Goal: Task Accomplishment & Management: Use online tool/utility

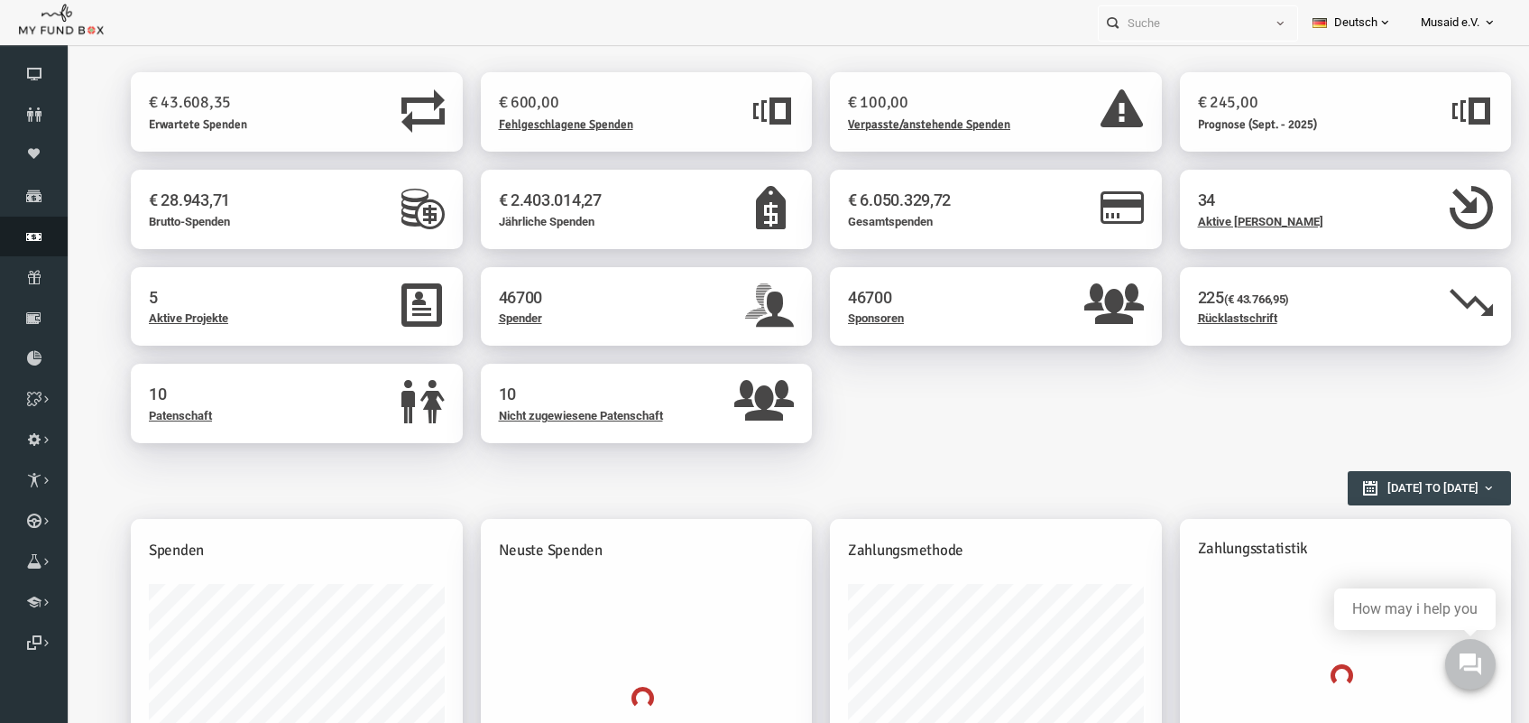
click at [43, 226] on link "Finanz" at bounding box center [34, 237] width 68 height 40
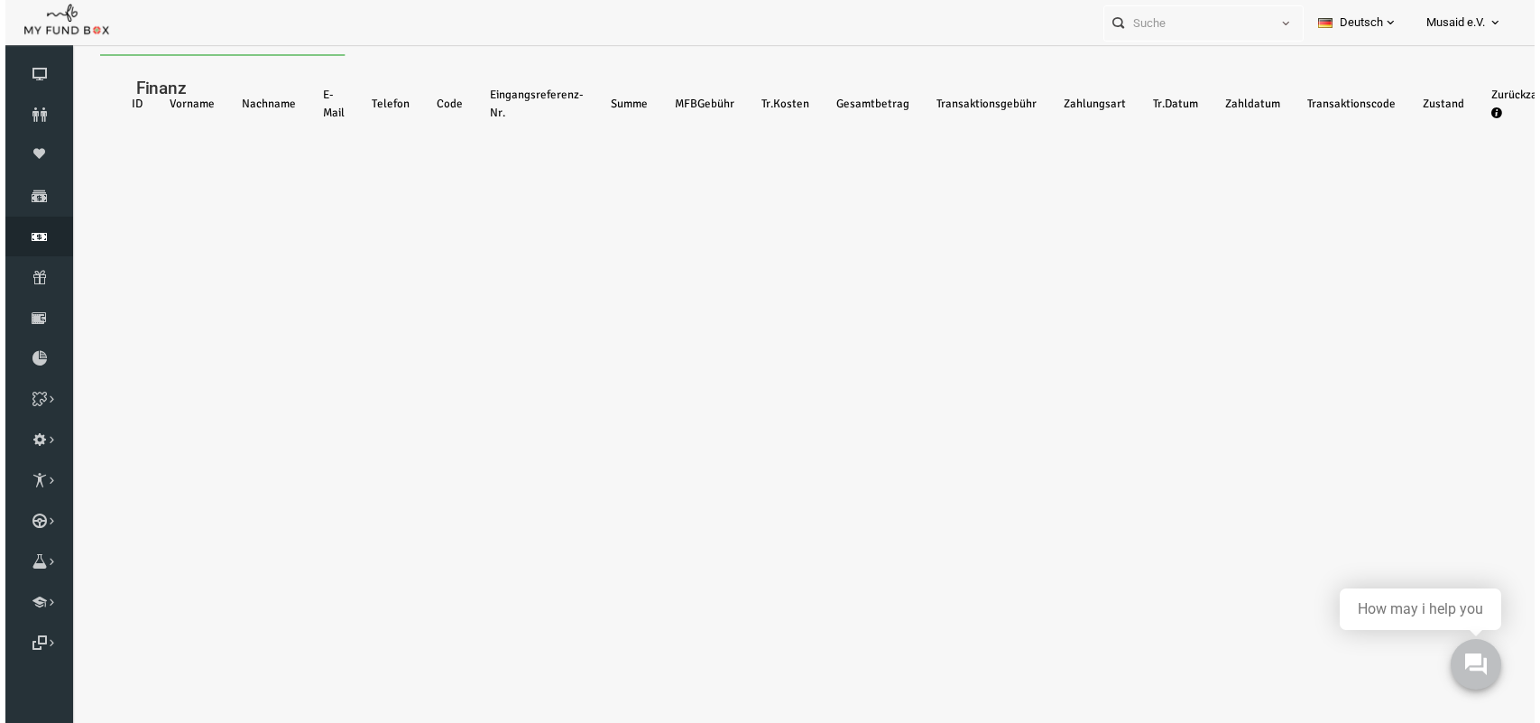
select select "100"
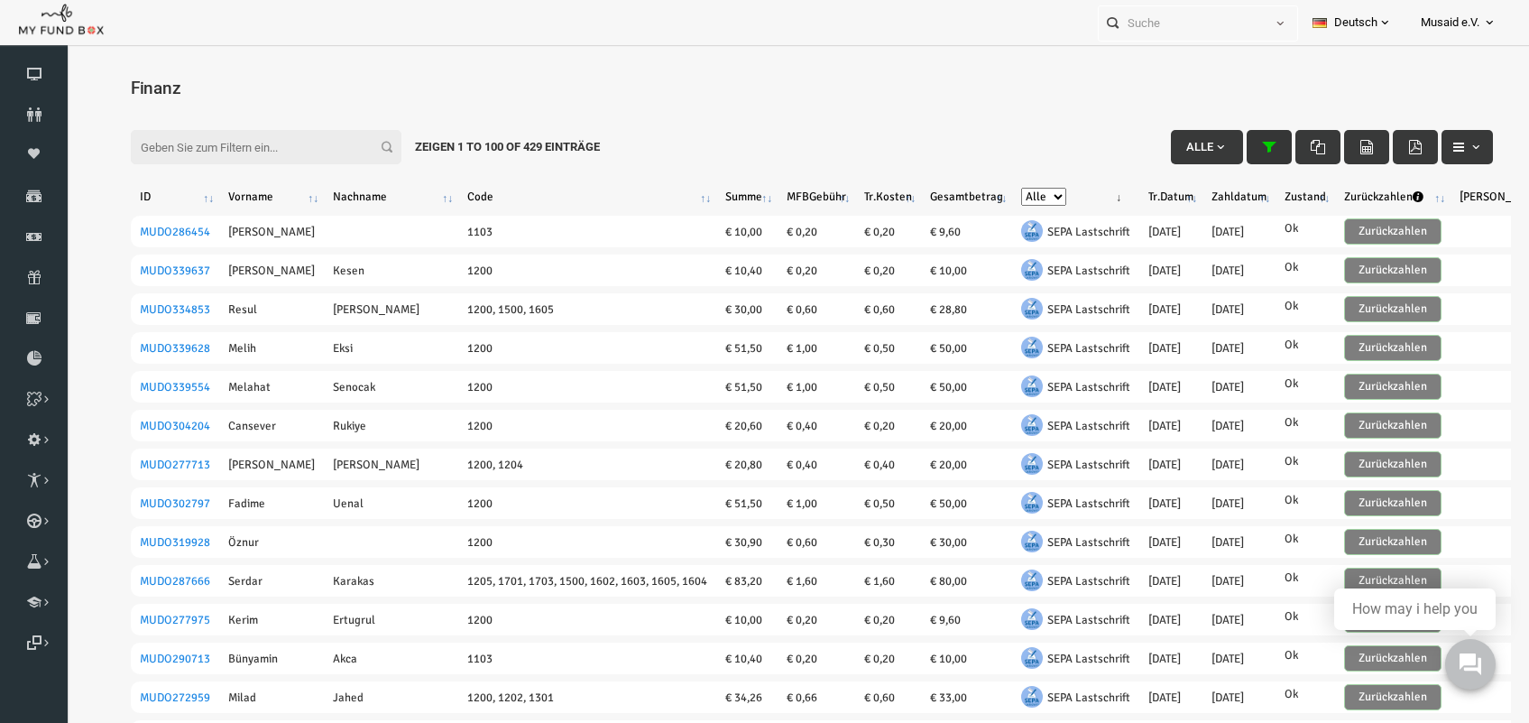
click at [1236, 147] on button "button" at bounding box center [1239, 147] width 45 height 34
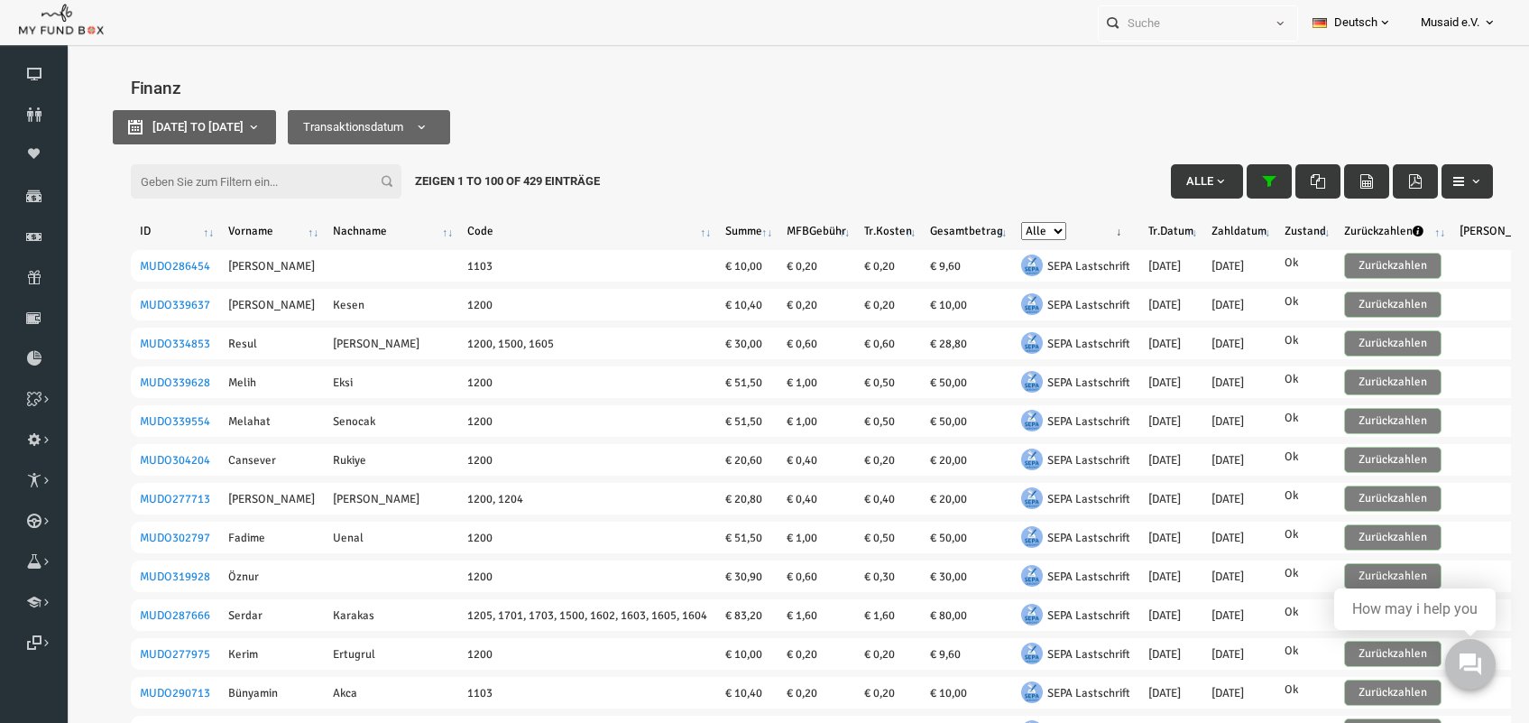
type input "[DATE]"
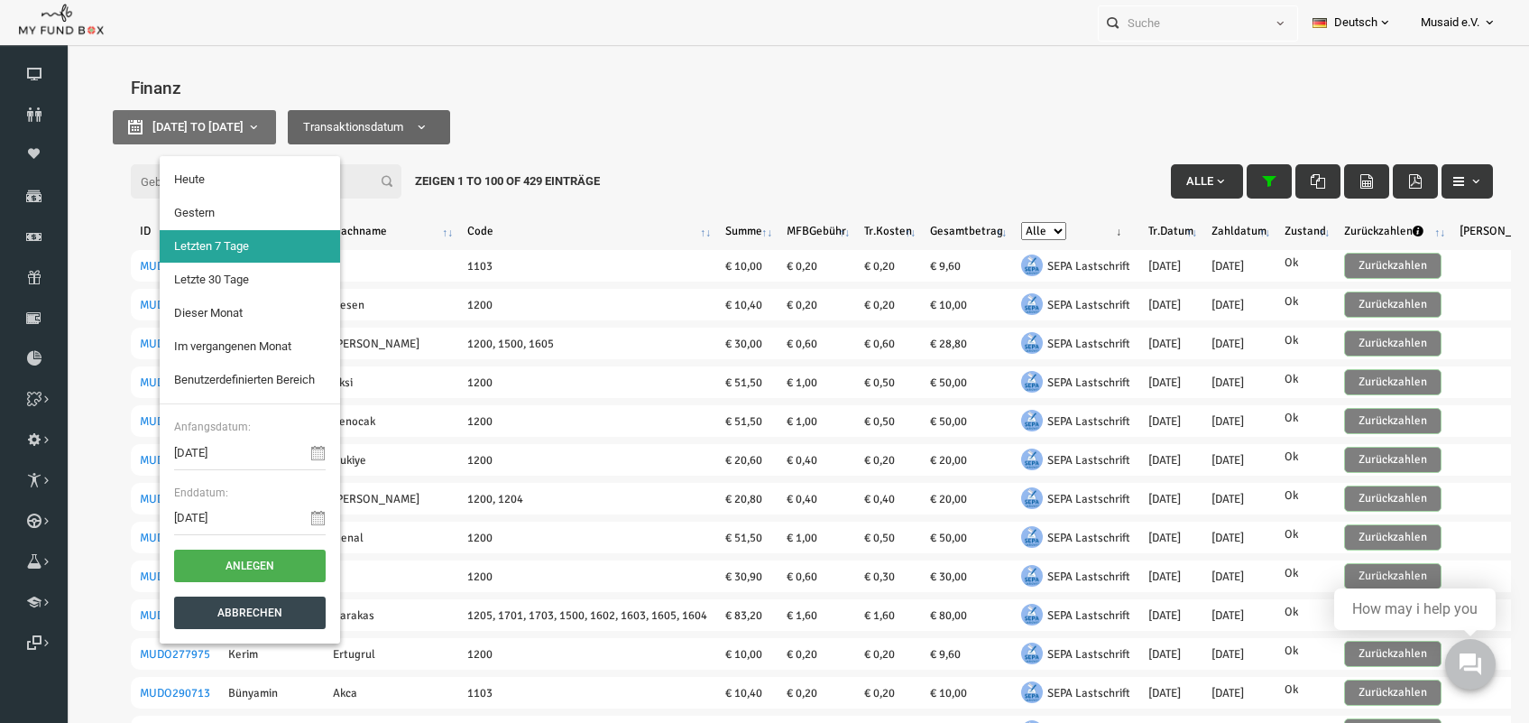
click at [246, 120] on button "[DATE] to [DATE]" at bounding box center [164, 127] width 163 height 34
type input "[DATE]"
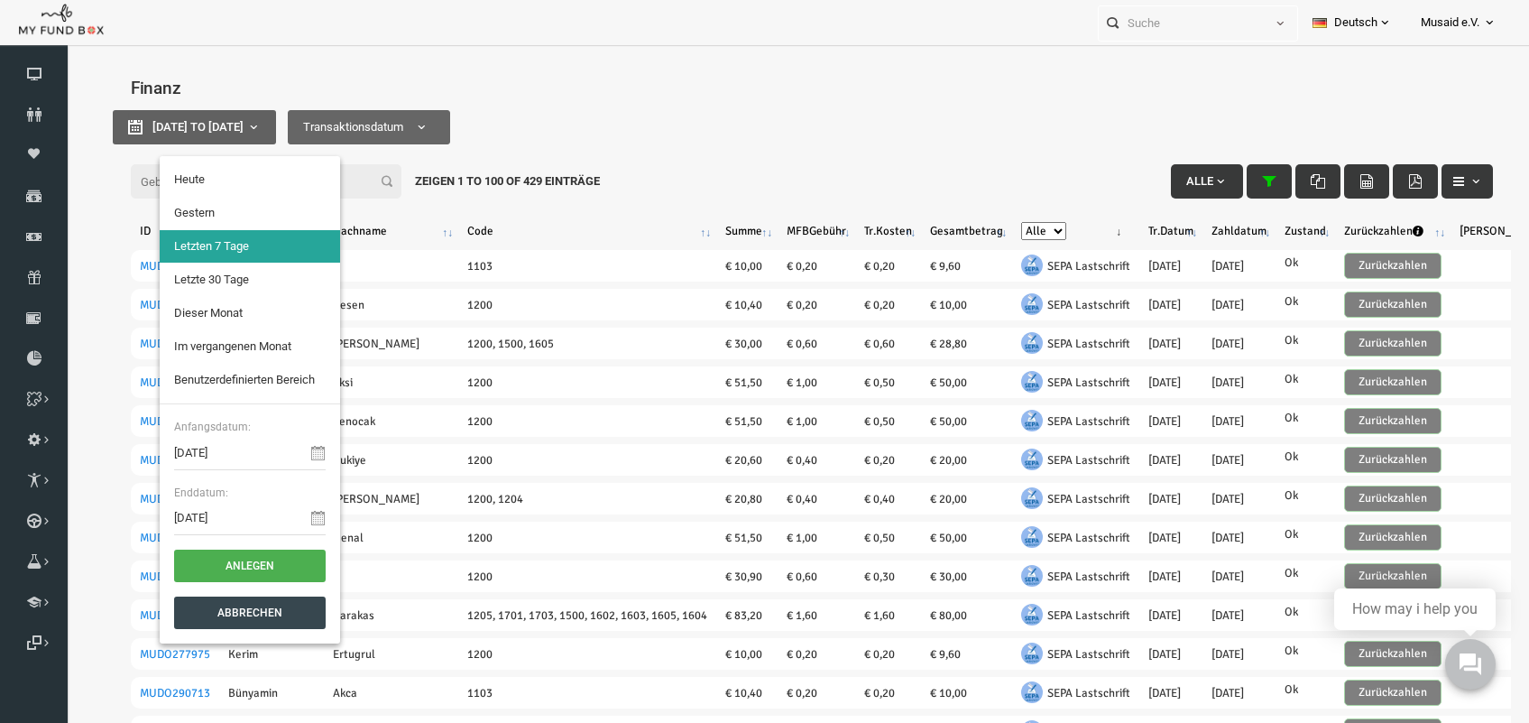
type input "[DATE]"
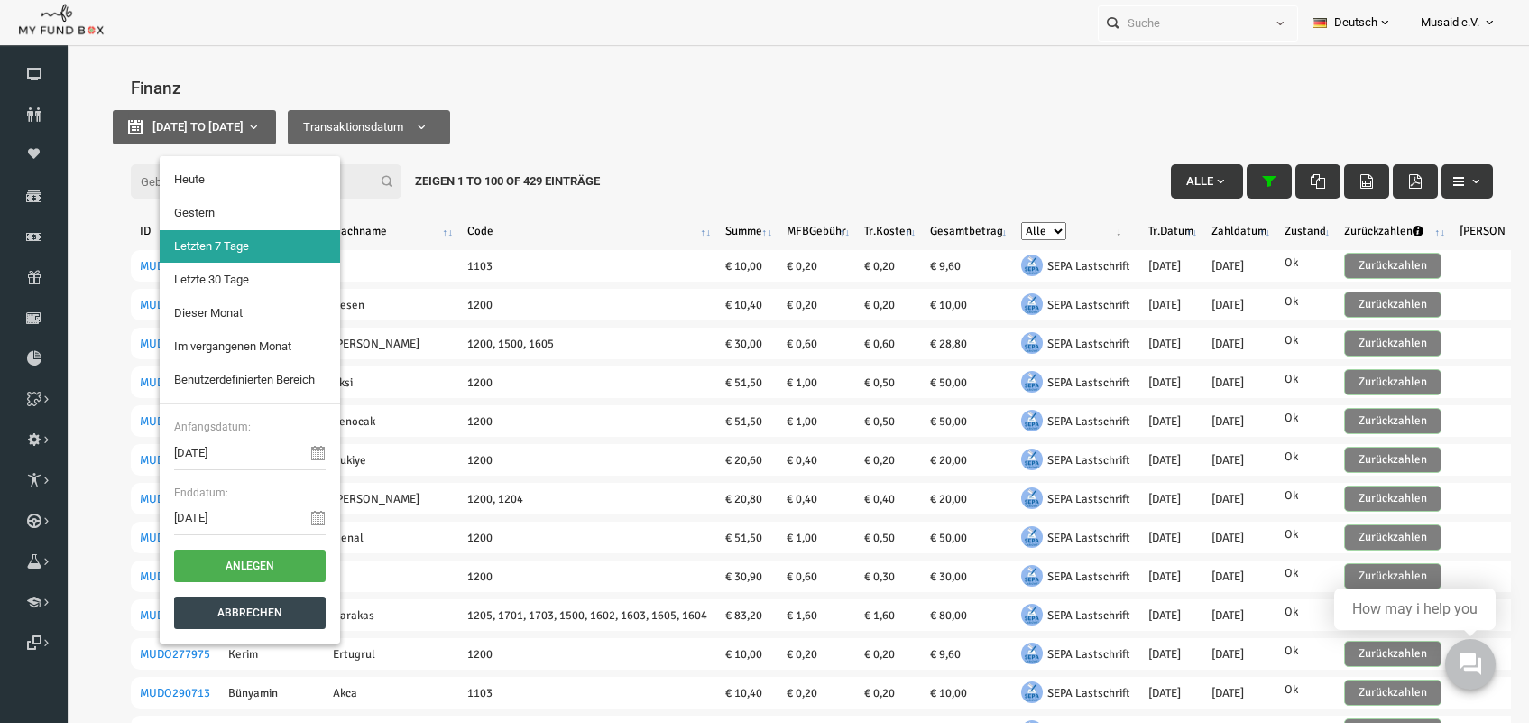
type input "[DATE]"
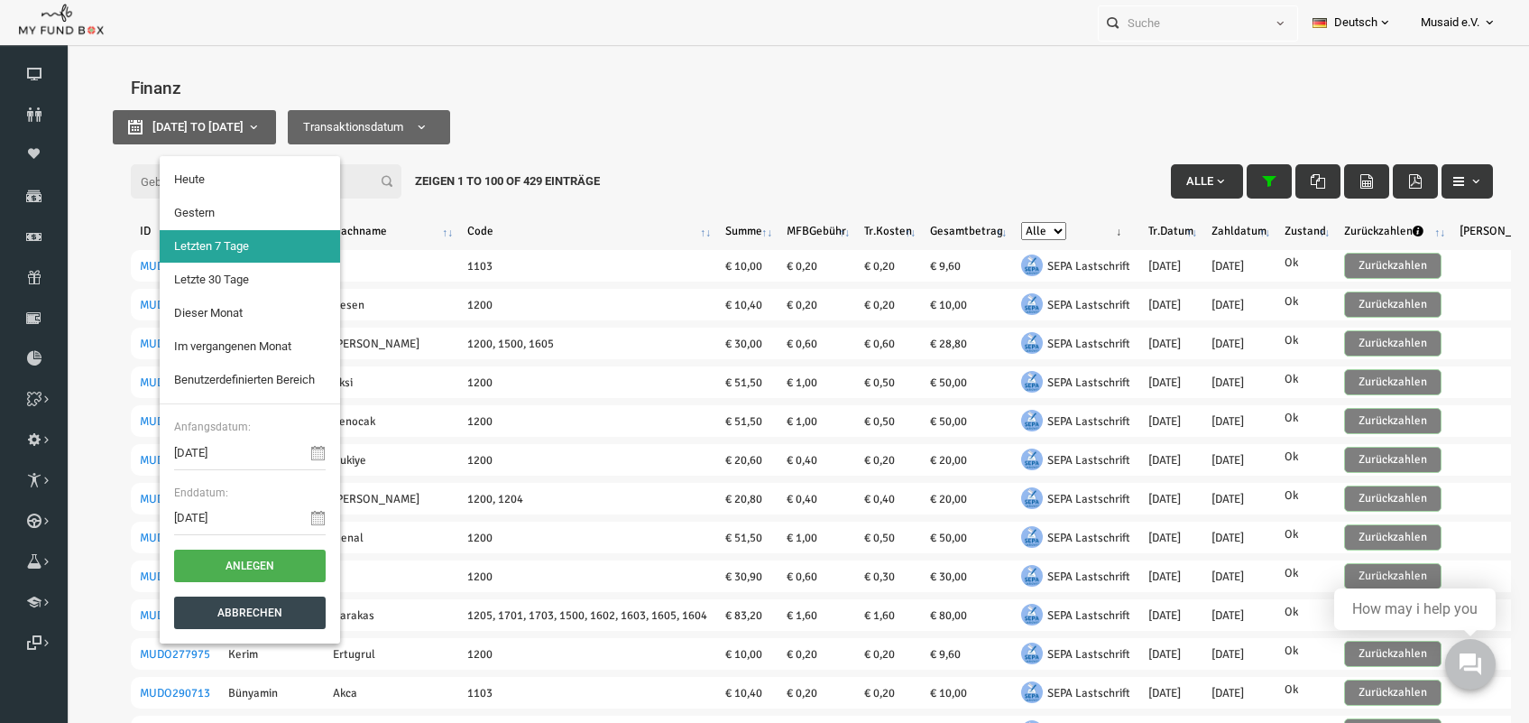
type input "[DATE]"
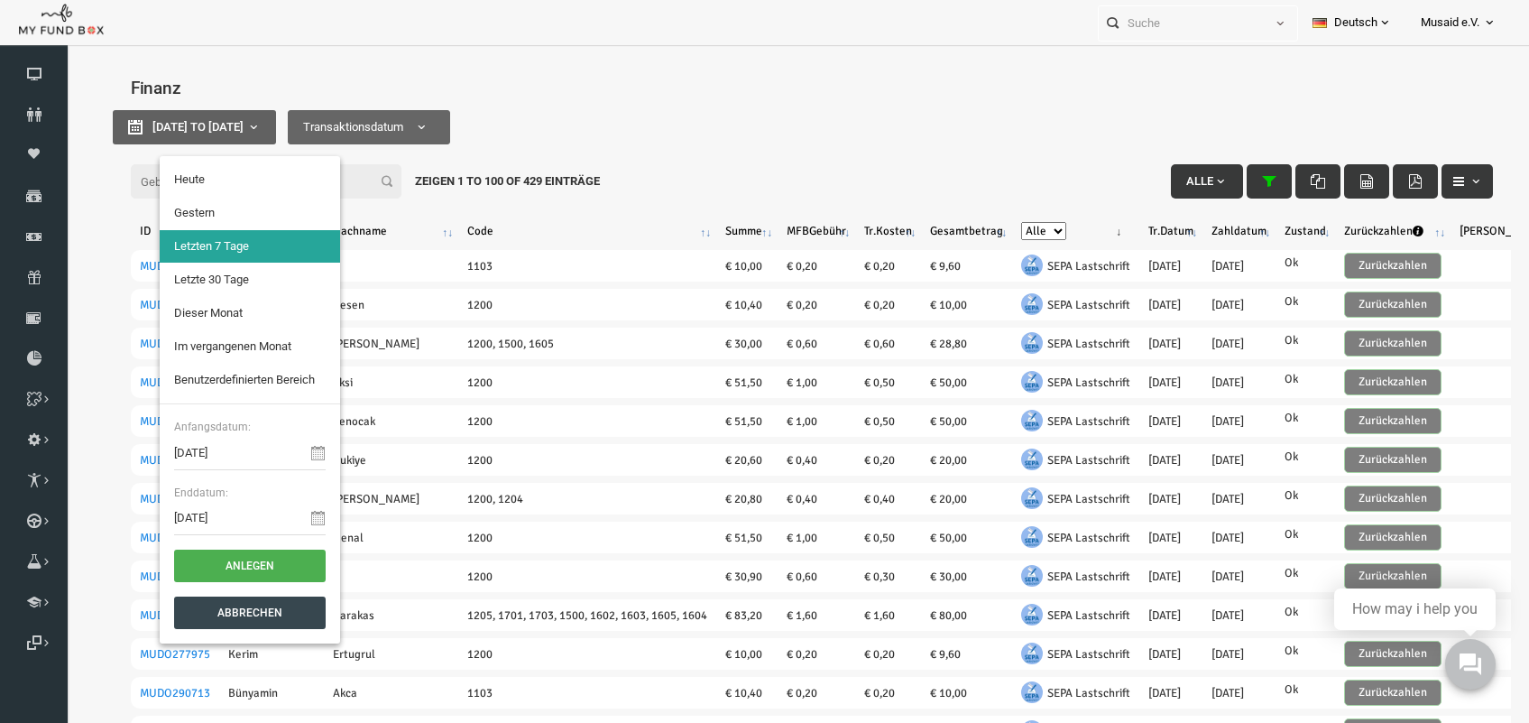
type input "[DATE]"
click at [180, 376] on li "Benutzerdefinierten Bereich" at bounding box center [220, 380] width 180 height 32
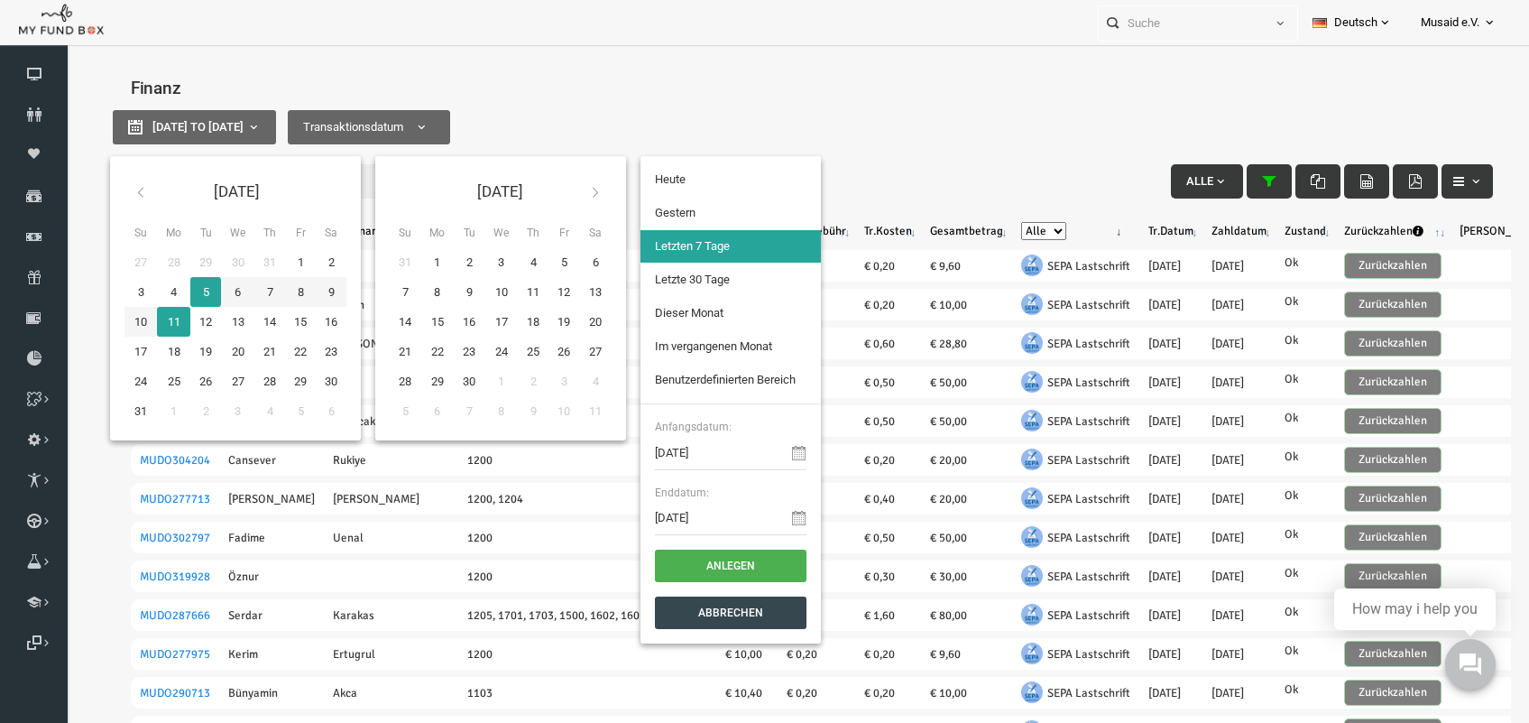
click at [111, 188] on icon at bounding box center [111, 192] width 14 height 14
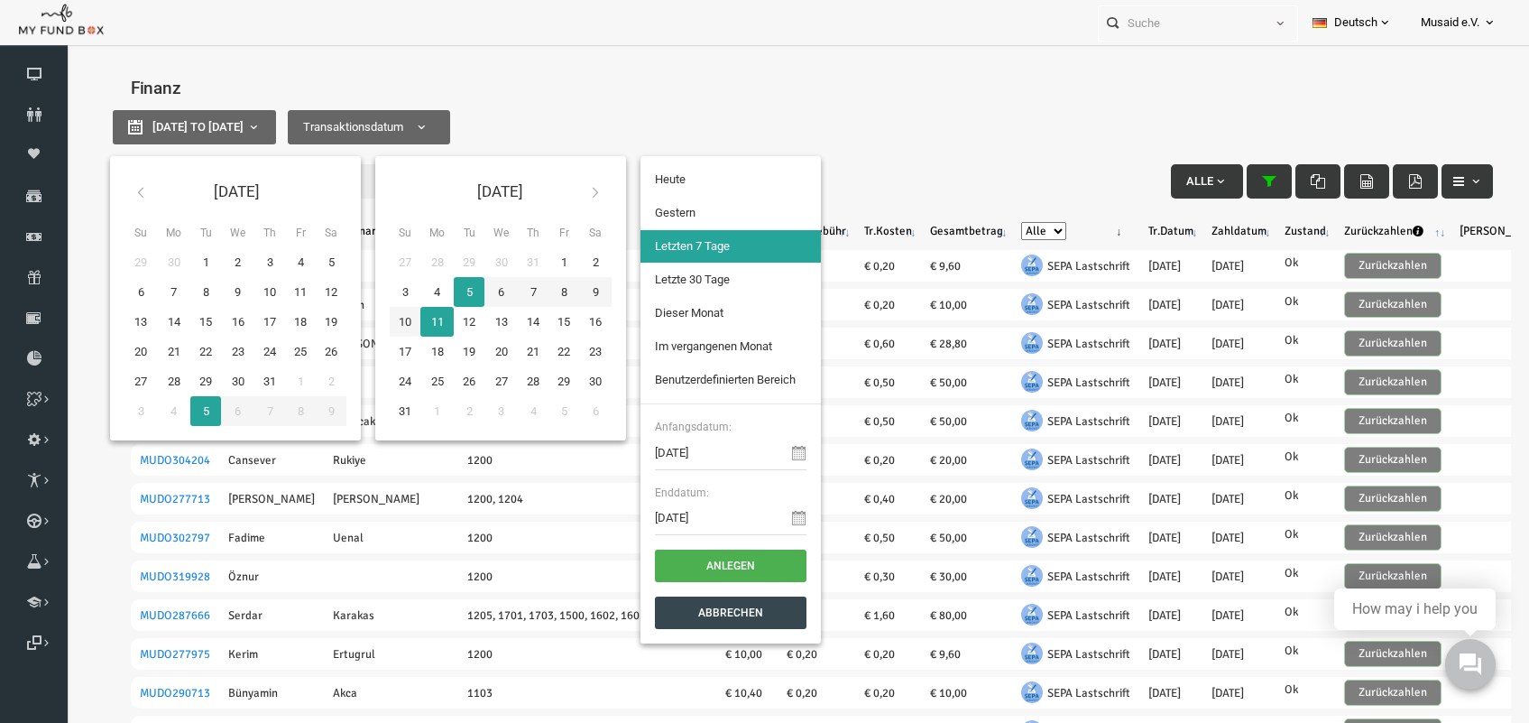
click at [111, 188] on icon at bounding box center [111, 192] width 14 height 14
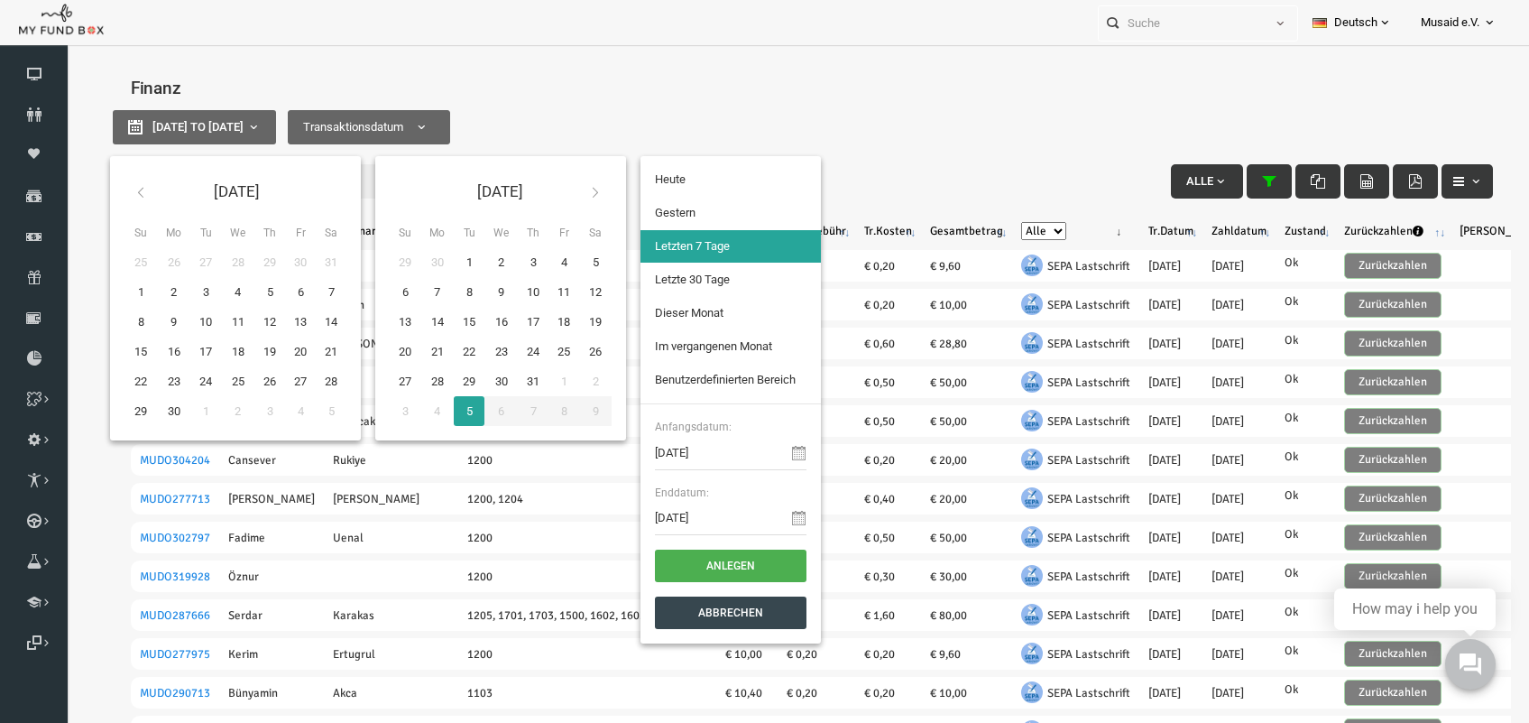
click at [111, 188] on icon at bounding box center [111, 192] width 14 height 14
type input "[DATE]"
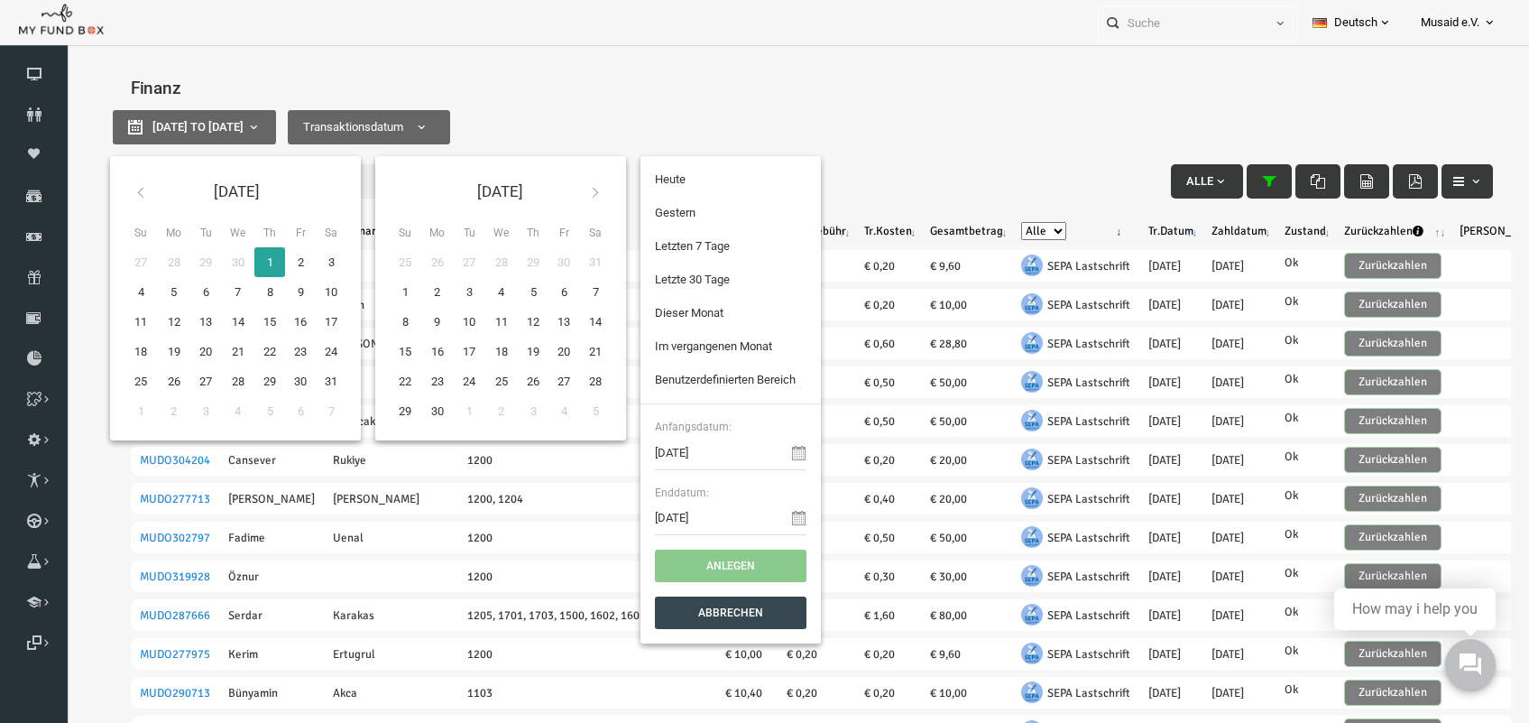
type input "[DATE]"
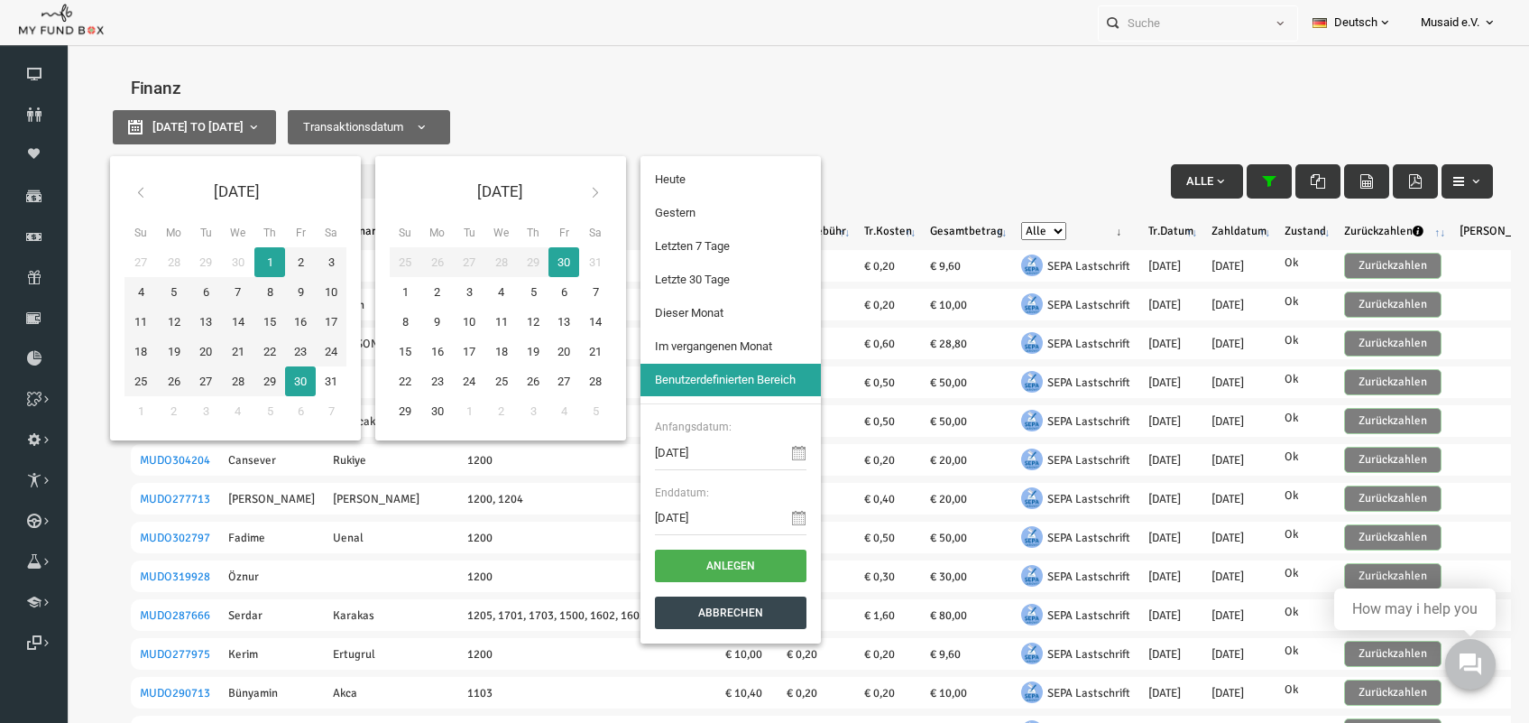
type input "[DATE]"
click at [668, 566] on button "Anlegen" at bounding box center [701, 565] width 152 height 32
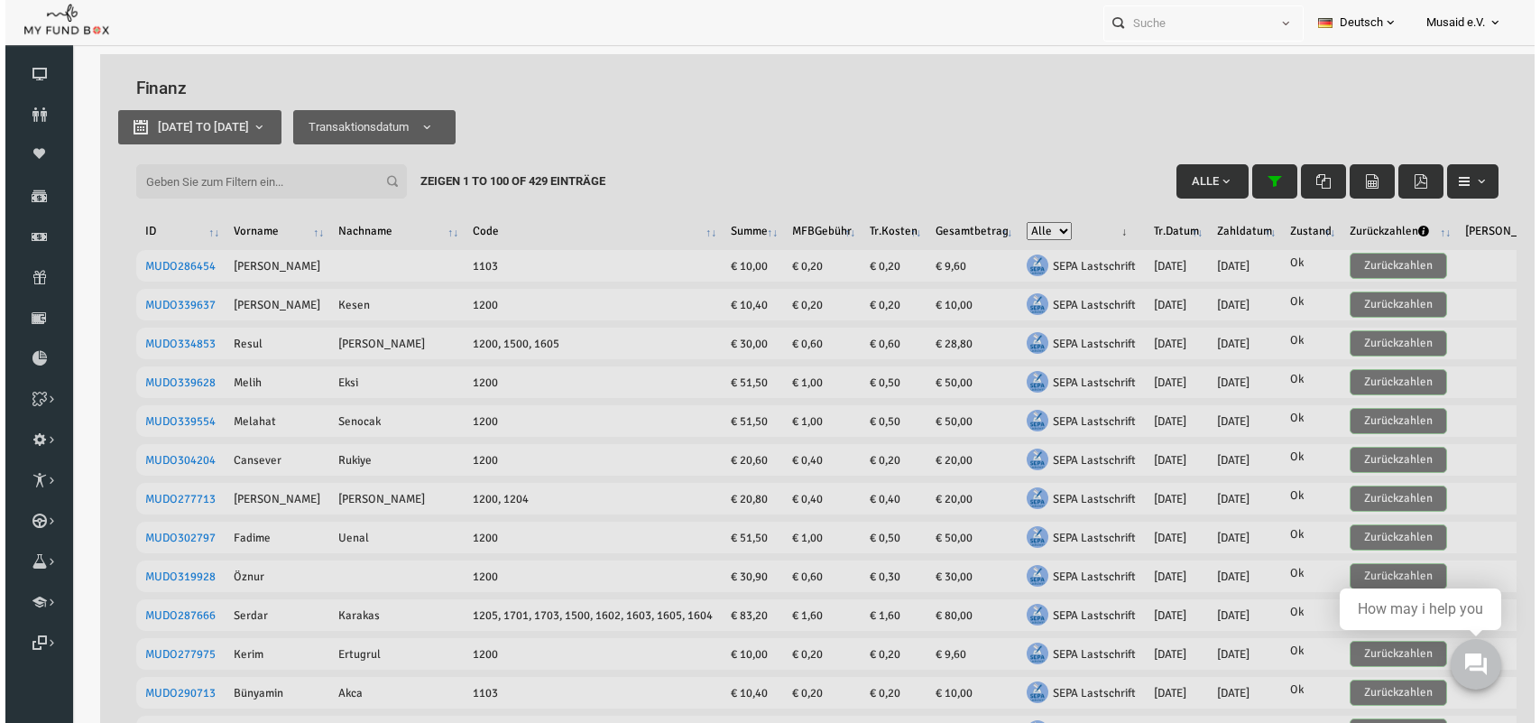
select select "100"
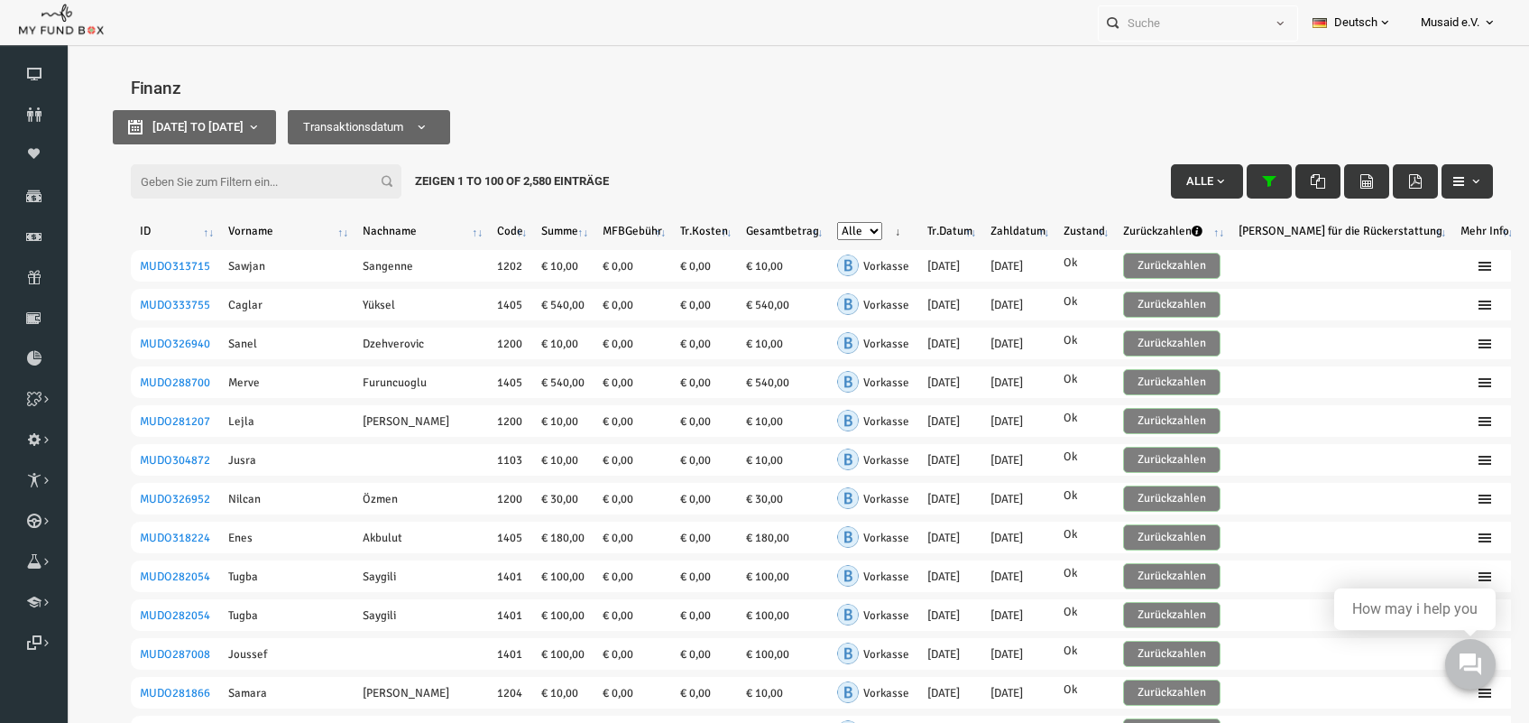
click at [1291, 186] on button "button" at bounding box center [1288, 181] width 45 height 34
click at [214, 124] on span "[DATE] to [DATE]" at bounding box center [168, 127] width 91 height 14
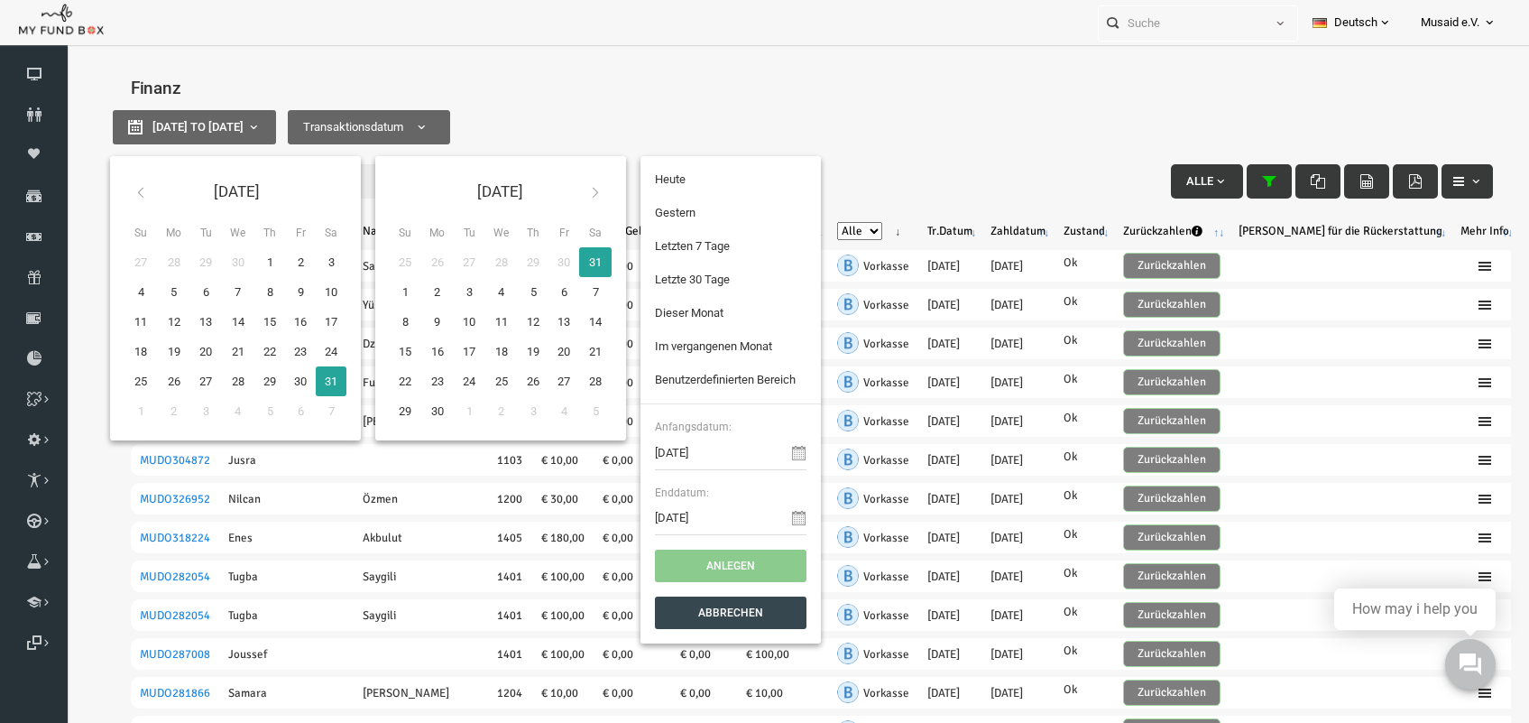
type input "[DATE]"
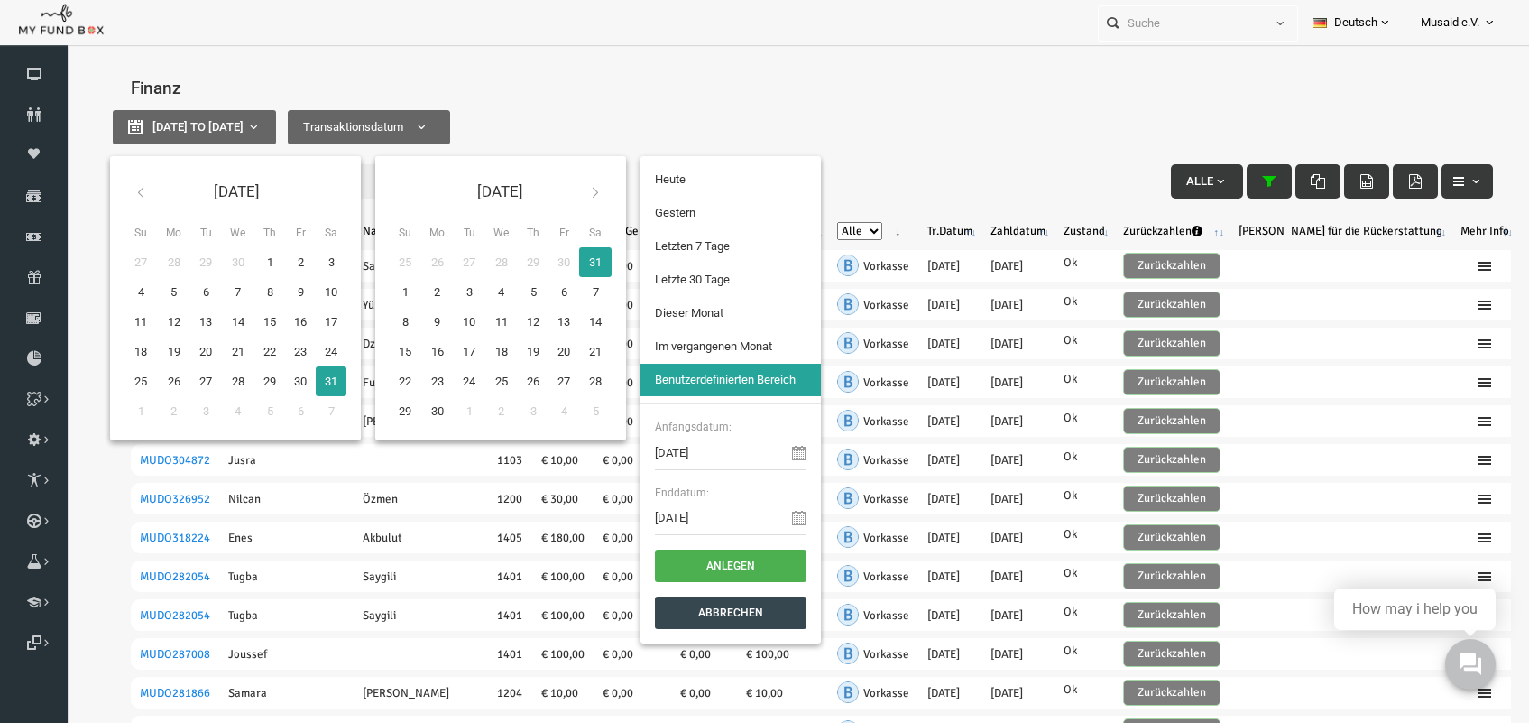
type input "[DATE]"
click at [678, 565] on button "Anlegen" at bounding box center [701, 565] width 152 height 32
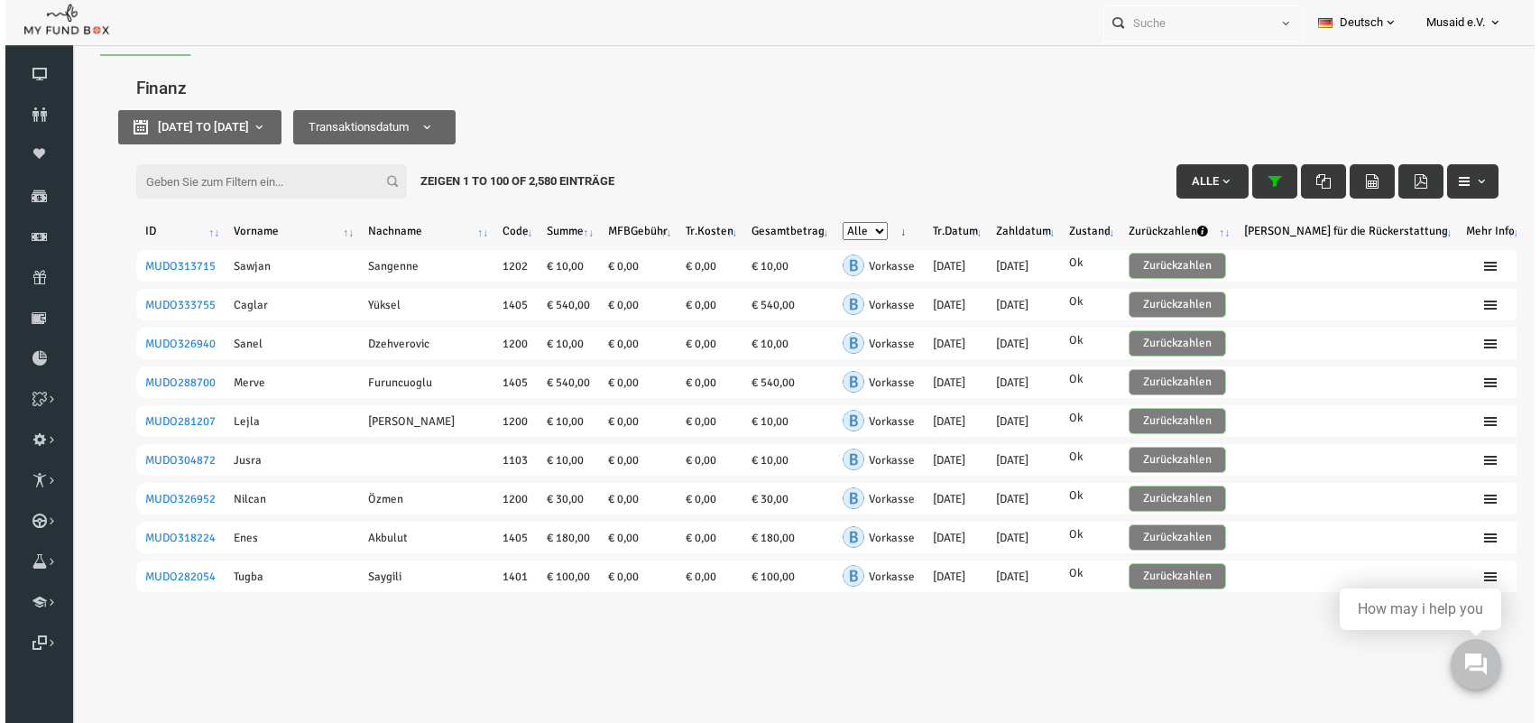
select select "100"
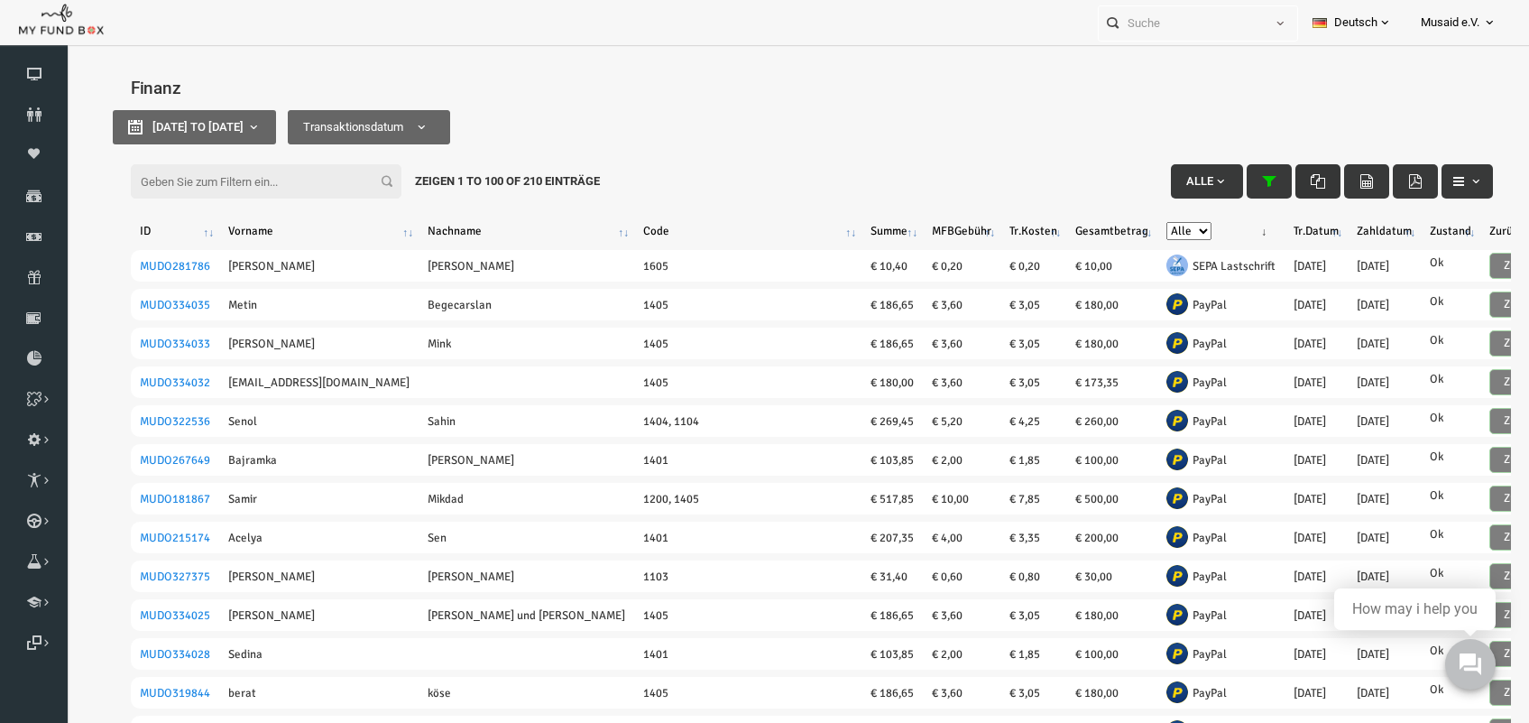
click at [1271, 188] on button "button" at bounding box center [1288, 181] width 45 height 34
